Goal: Book appointment/travel/reservation

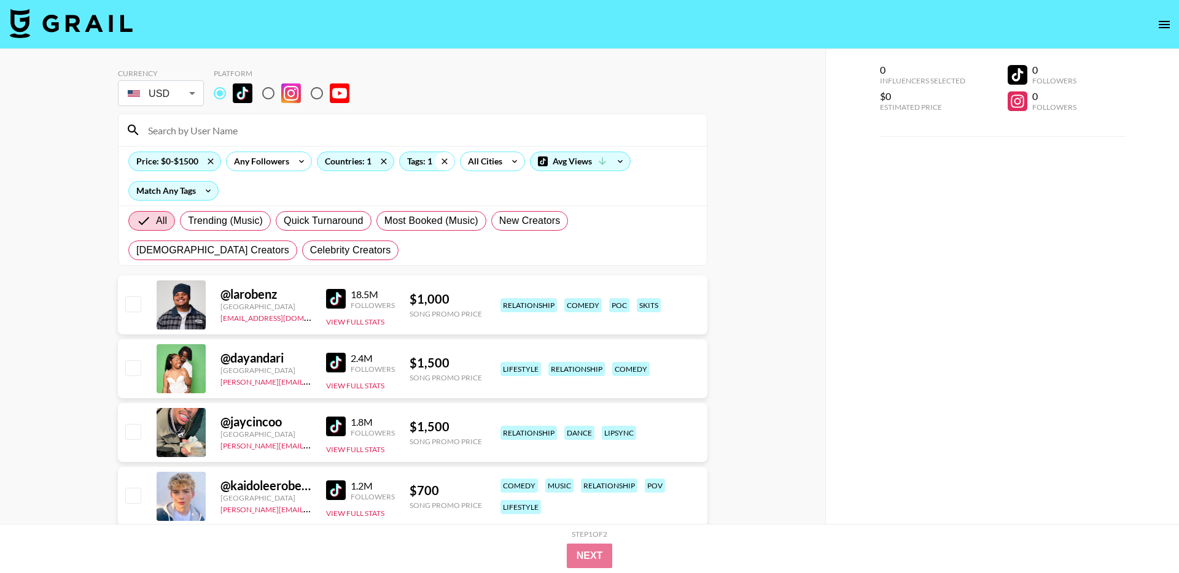
click at [444, 160] on icon at bounding box center [445, 161] width 20 height 18
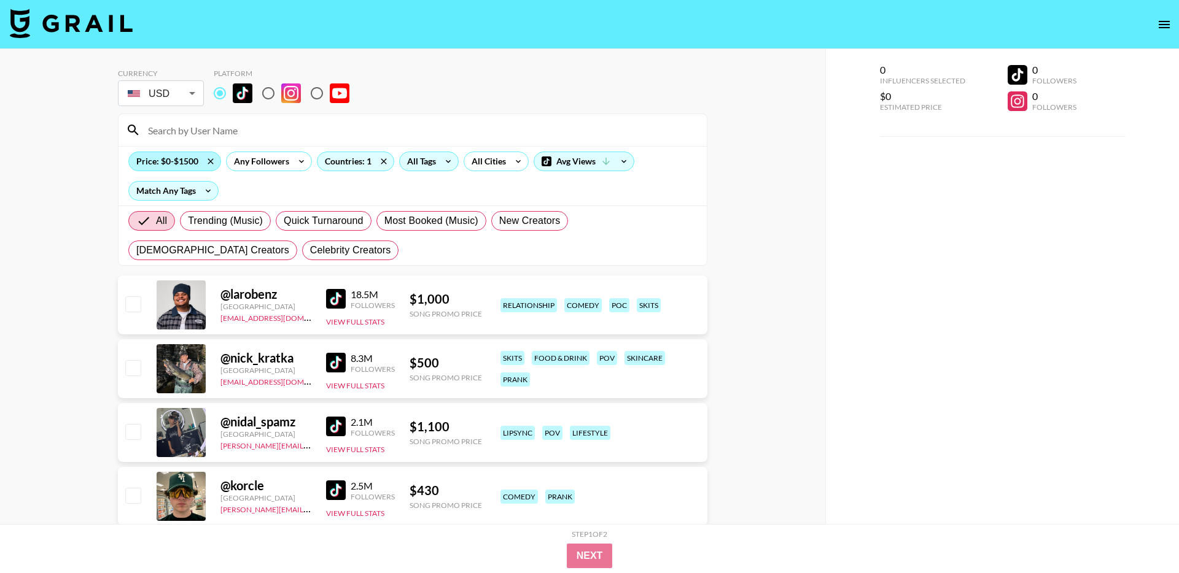
click at [183, 161] on div "Price: $0-$1500" at bounding box center [174, 161] width 91 height 18
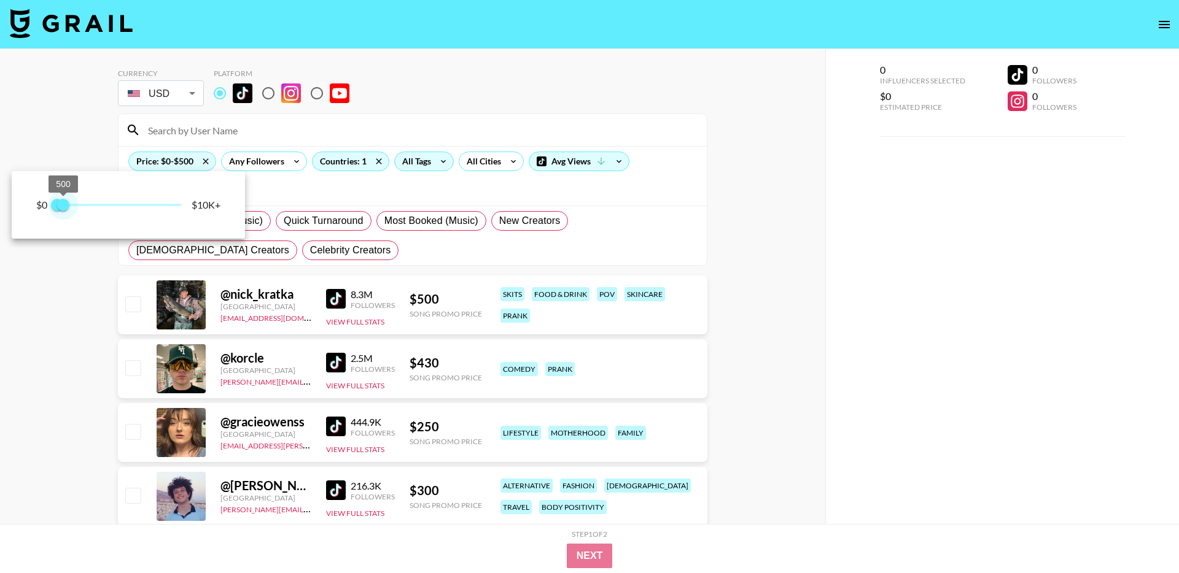
drag, startPoint x: 74, startPoint y: 203, endPoint x: 65, endPoint y: 204, distance: 8.8
click at [65, 204] on span "500" at bounding box center [63, 205] width 12 height 12
type input "750"
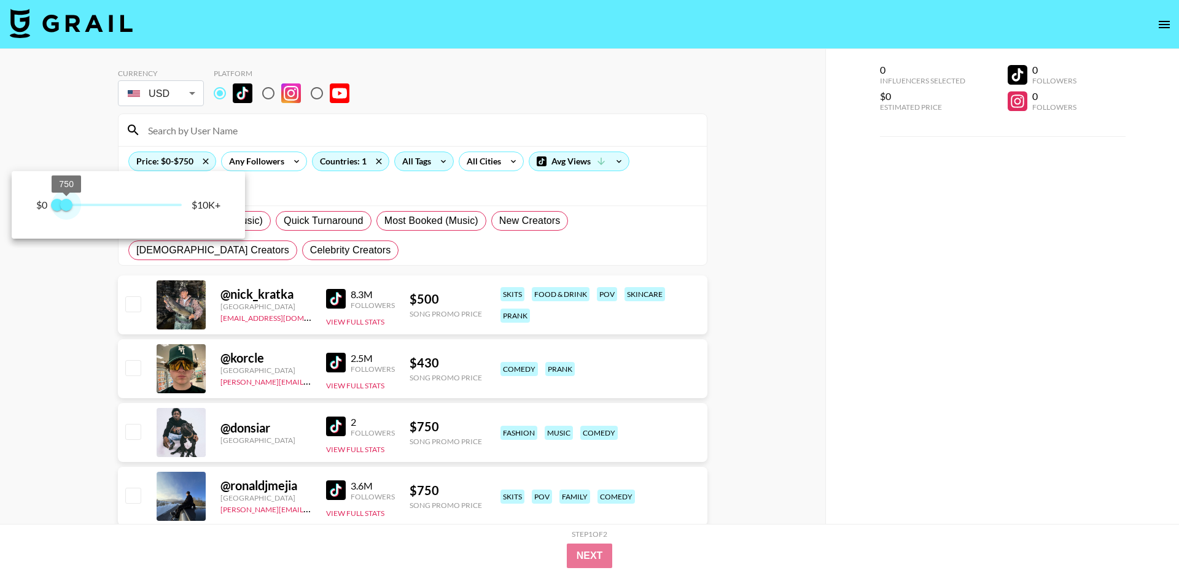
click at [67, 204] on span "750" at bounding box center [66, 205] width 12 height 12
click at [443, 111] on div at bounding box center [589, 286] width 1179 height 573
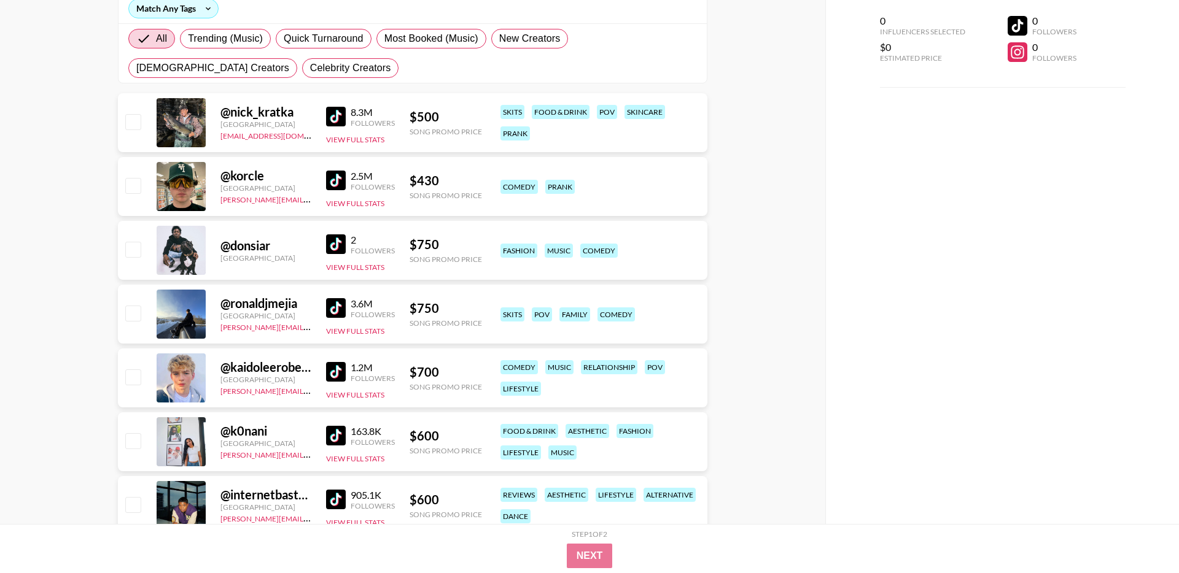
scroll to position [184, 0]
click at [339, 119] on img at bounding box center [336, 116] width 20 height 20
click at [337, 242] on img at bounding box center [336, 243] width 20 height 20
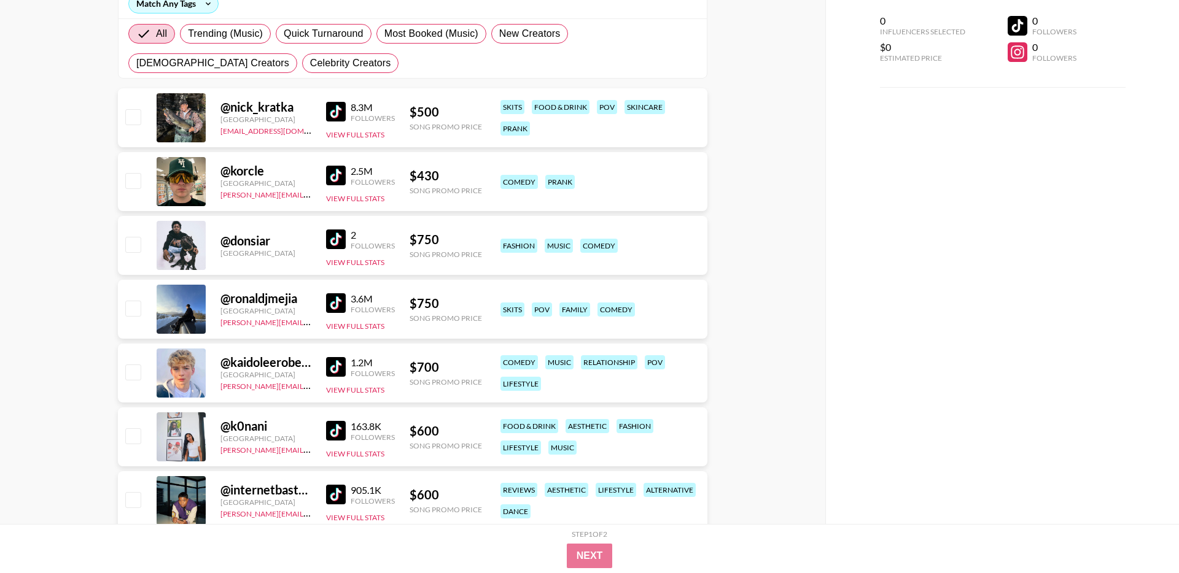
click at [333, 180] on img at bounding box center [336, 176] width 20 height 20
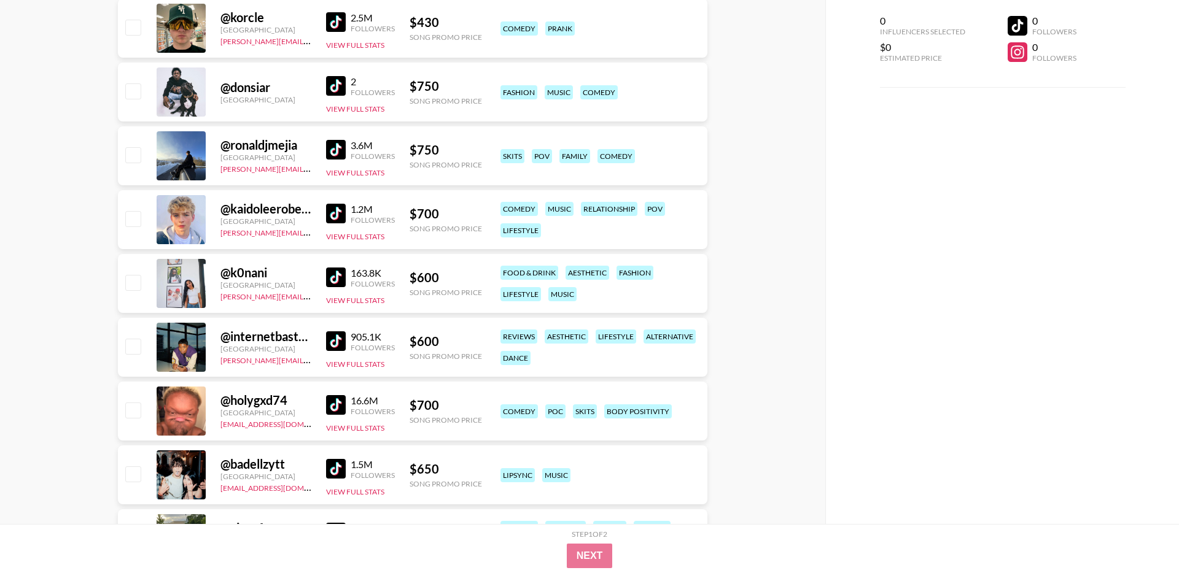
scroll to position [337, 0]
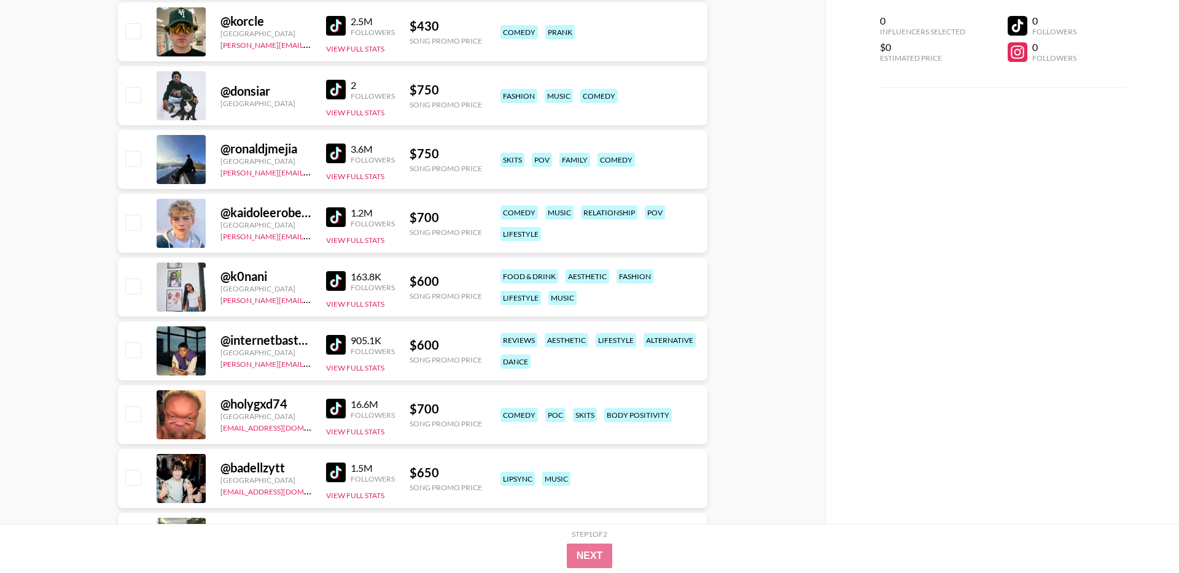
click at [346, 217] on link at bounding box center [338, 217] width 25 height 20
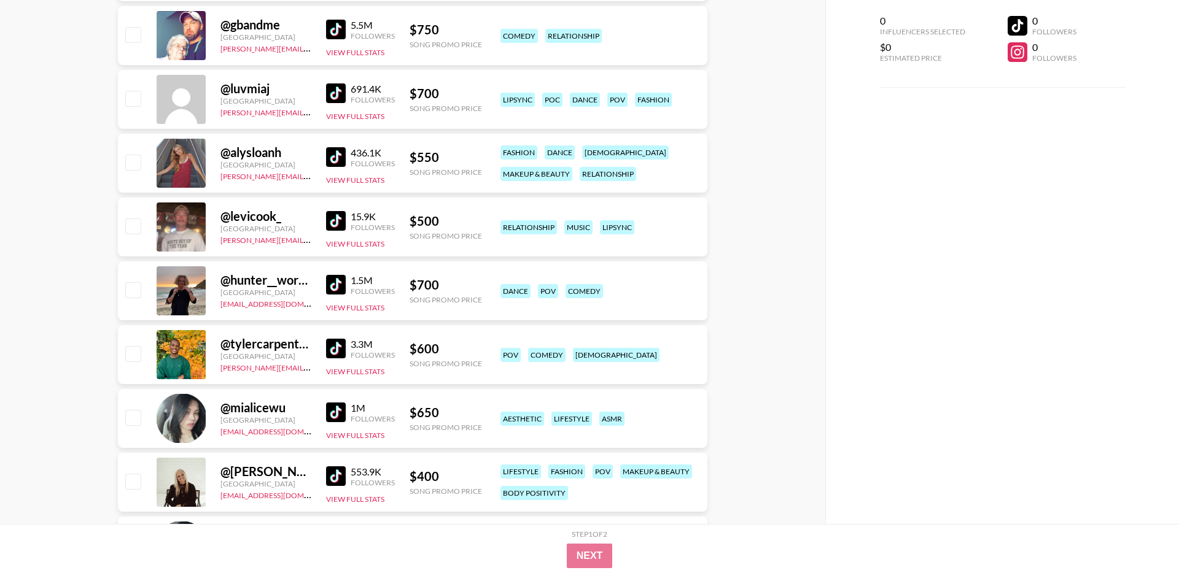
scroll to position [2437, 0]
